Goal: Information Seeking & Learning: Find specific fact

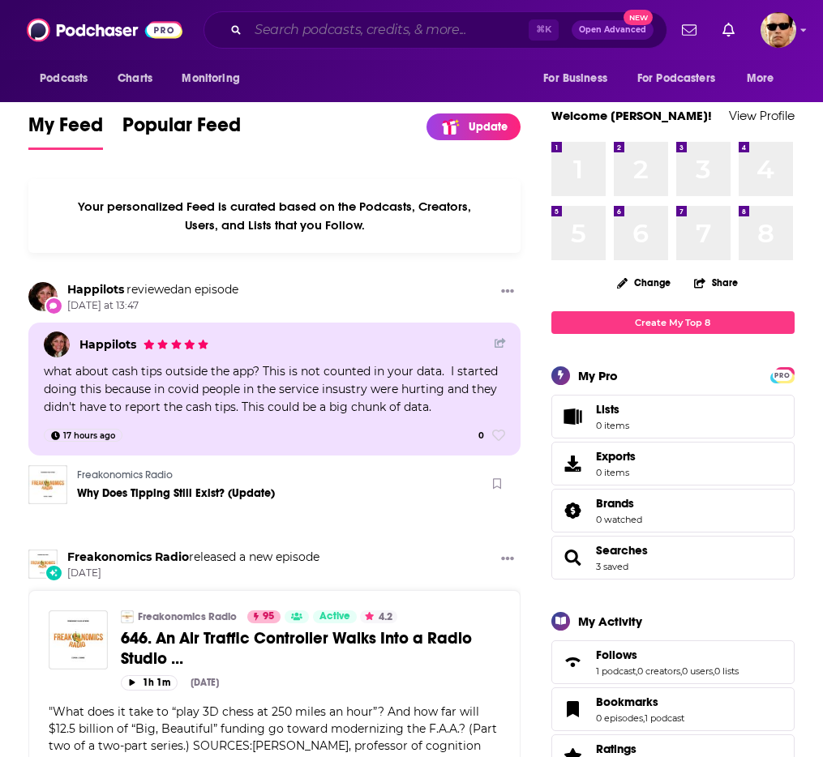
click at [334, 27] on input "Search podcasts, credits, & more..." at bounding box center [388, 30] width 280 height 26
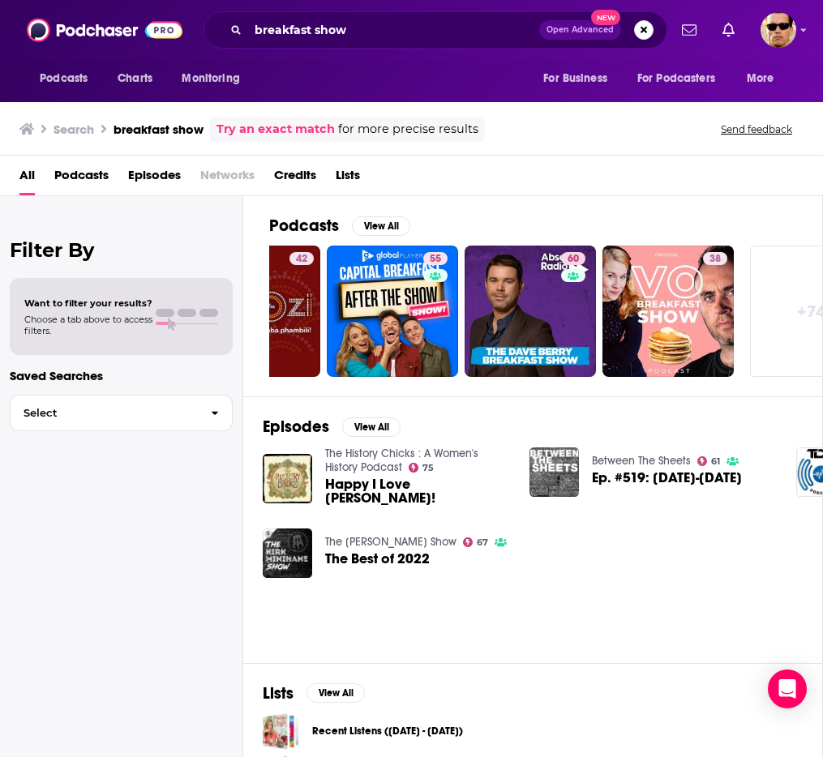
scroll to position [0, 642]
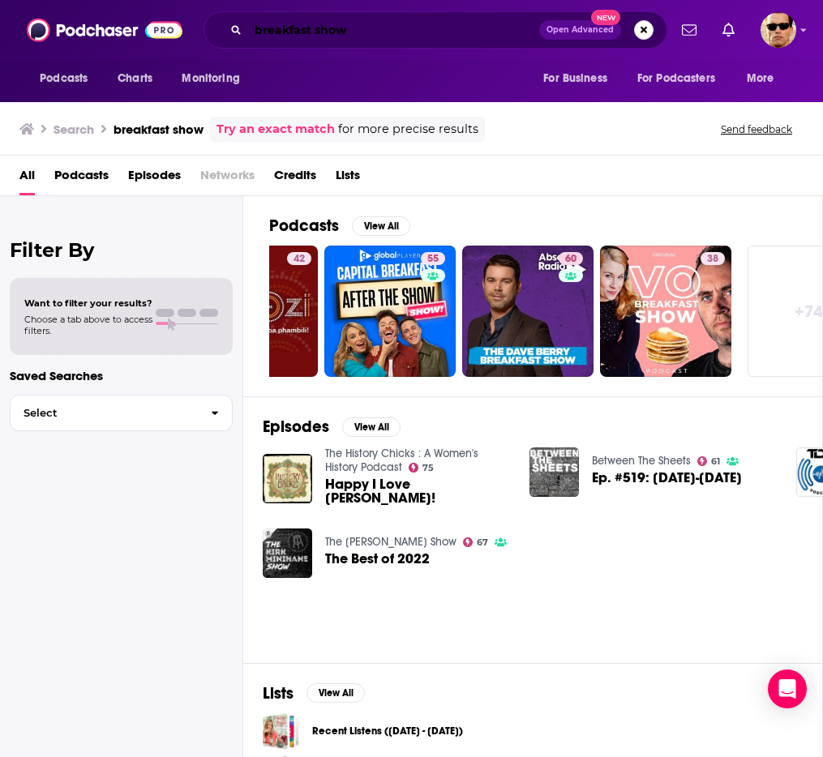
click at [344, 33] on input "breakfast show" at bounding box center [393, 30] width 291 height 26
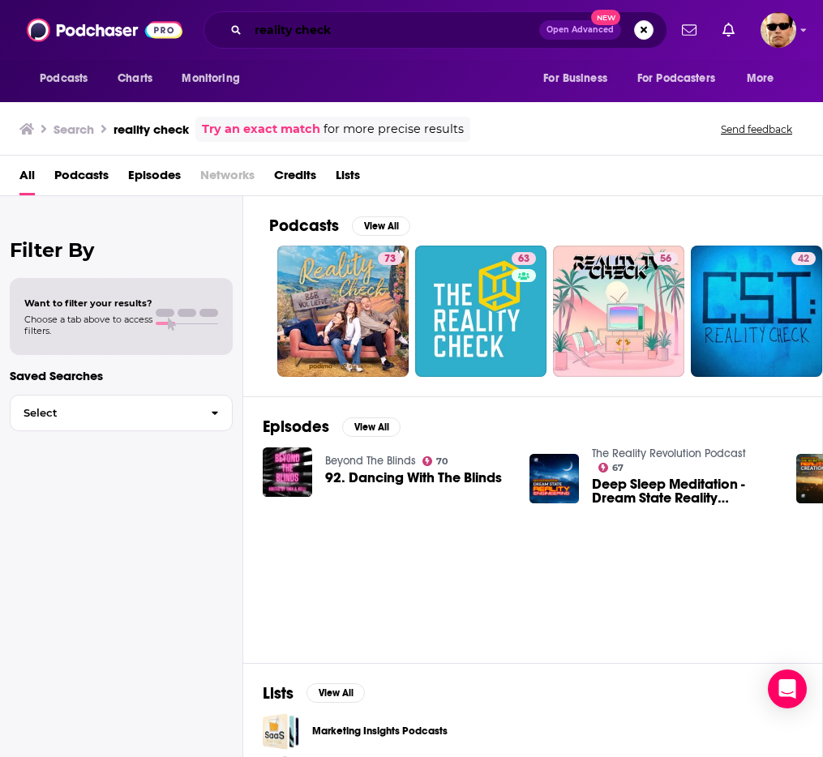
click at [377, 29] on input "reality check" at bounding box center [393, 30] width 291 height 26
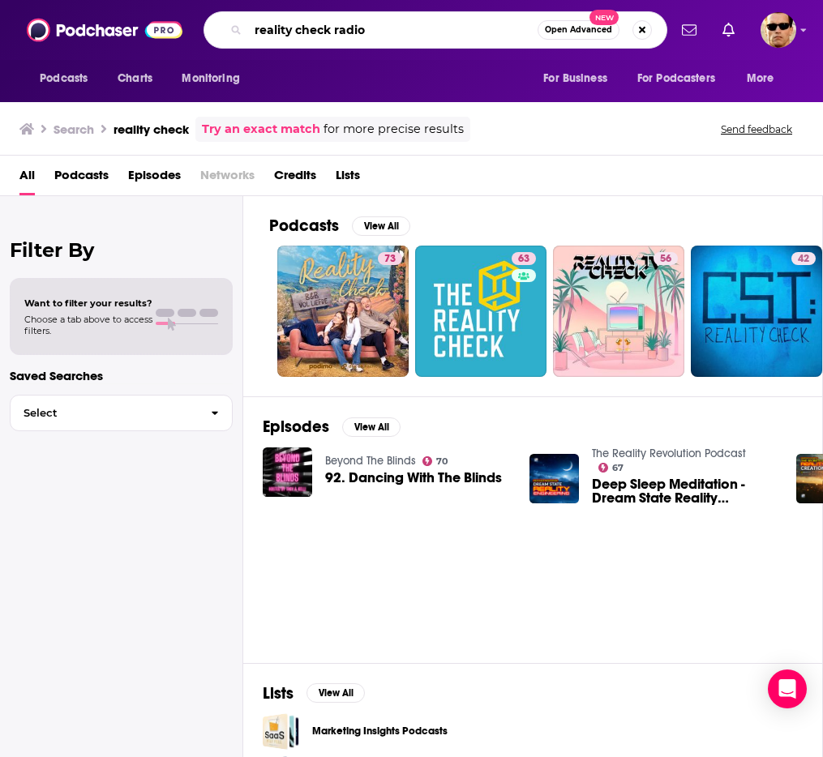
type input "reality check radio"
